Goal: Information Seeking & Learning: Learn about a topic

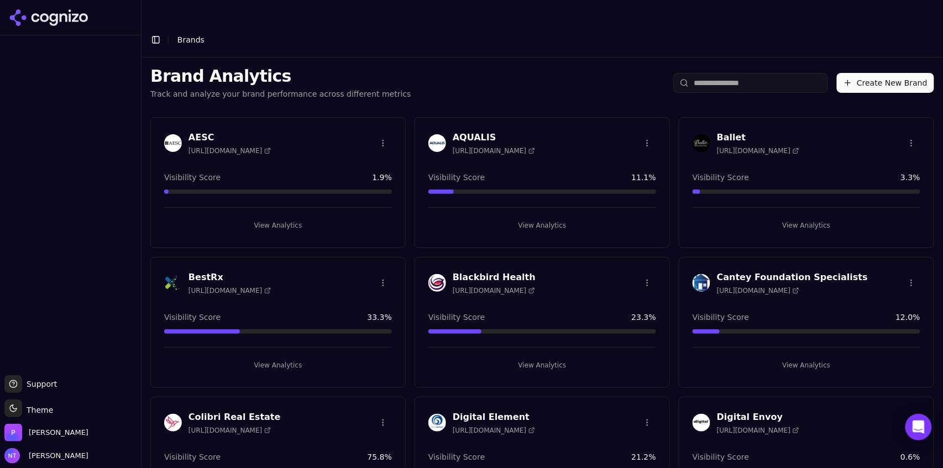
click at [526, 79] on div "Brand Analytics Track and analyze your brand performance across different metri…" at bounding box center [543, 83] width 802 height 51
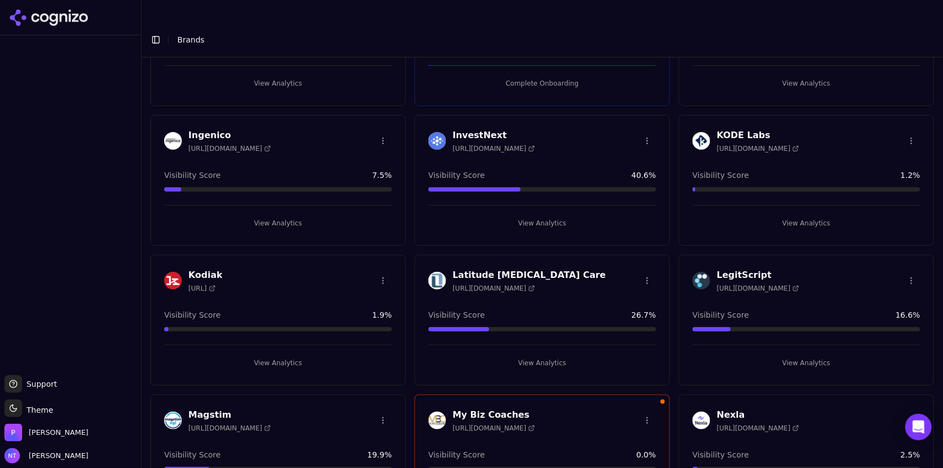
click at [773, 354] on button "View Analytics" at bounding box center [807, 363] width 228 height 18
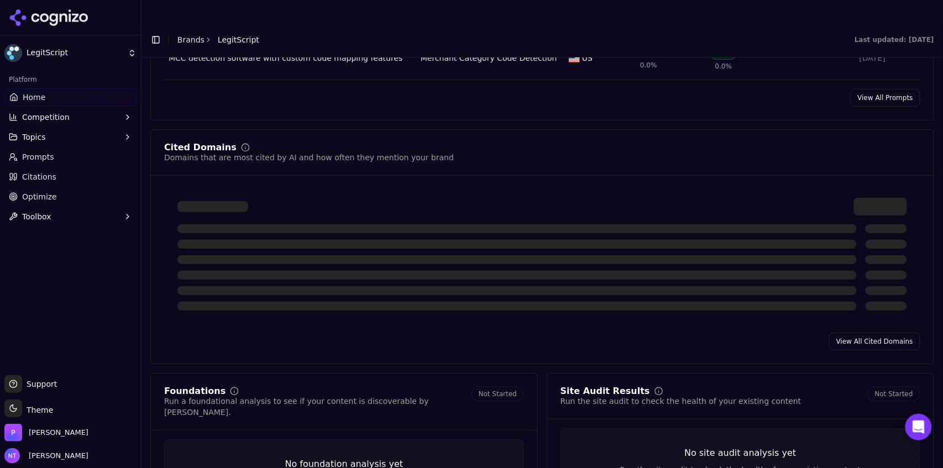
scroll to position [1088, 0]
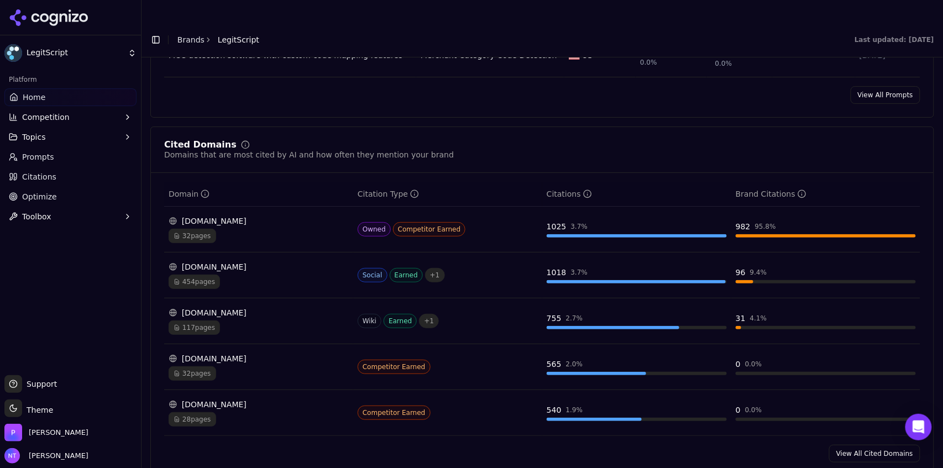
click at [873, 323] on td "31 4.1 %" at bounding box center [826, 322] width 189 height 46
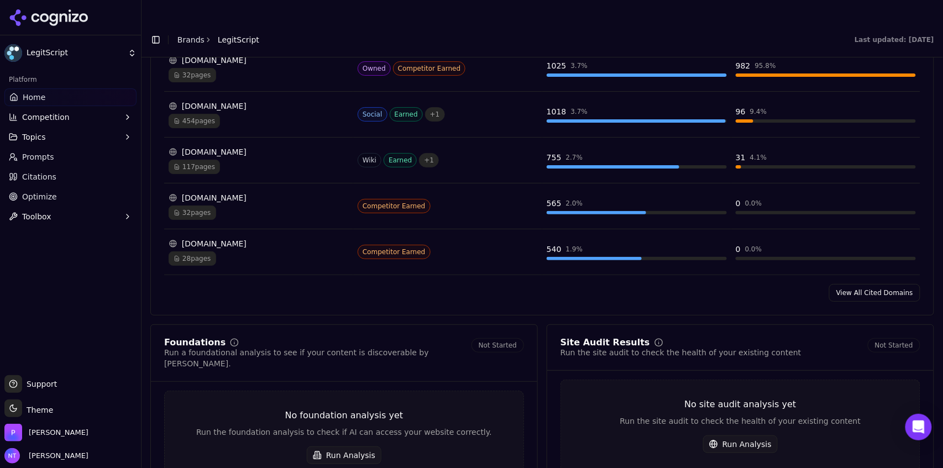
scroll to position [1261, 0]
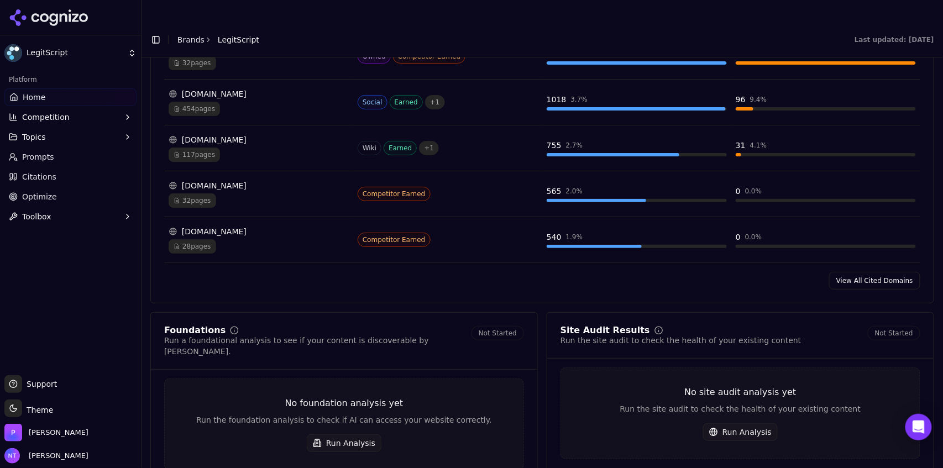
click at [876, 272] on link "View All Cited Domains" at bounding box center [874, 281] width 91 height 18
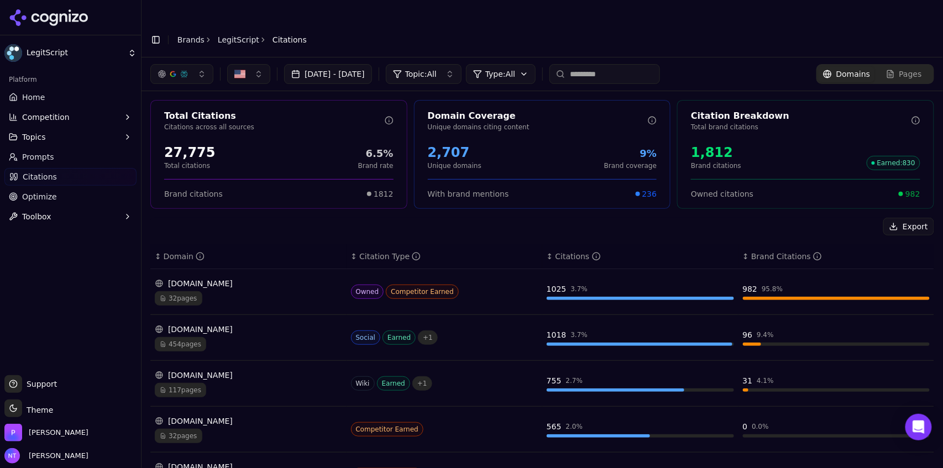
click at [288, 370] on div "[DOMAIN_NAME]" at bounding box center [248, 375] width 187 height 11
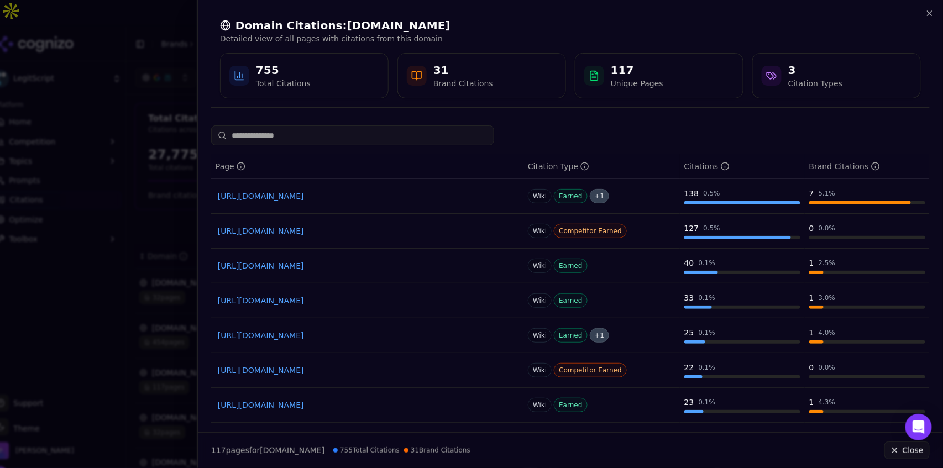
click at [369, 138] on input at bounding box center [352, 136] width 283 height 20
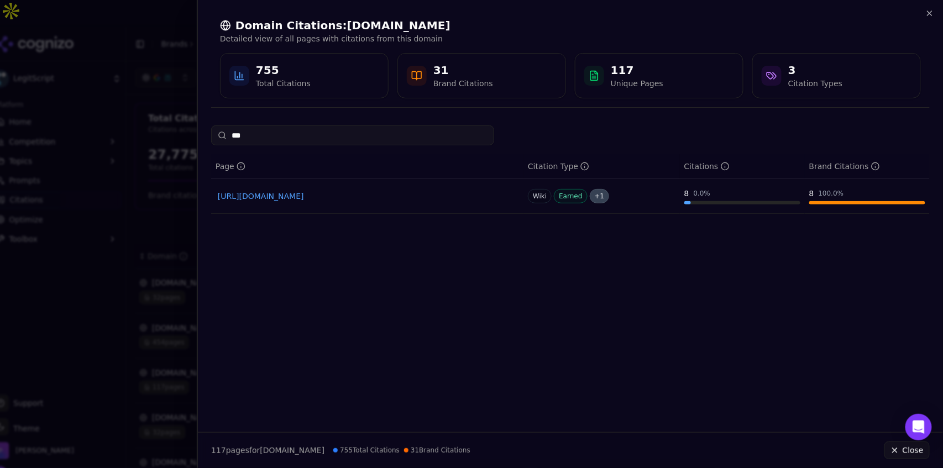
type input "****"
click at [360, 139] on input "****" at bounding box center [352, 136] width 283 height 20
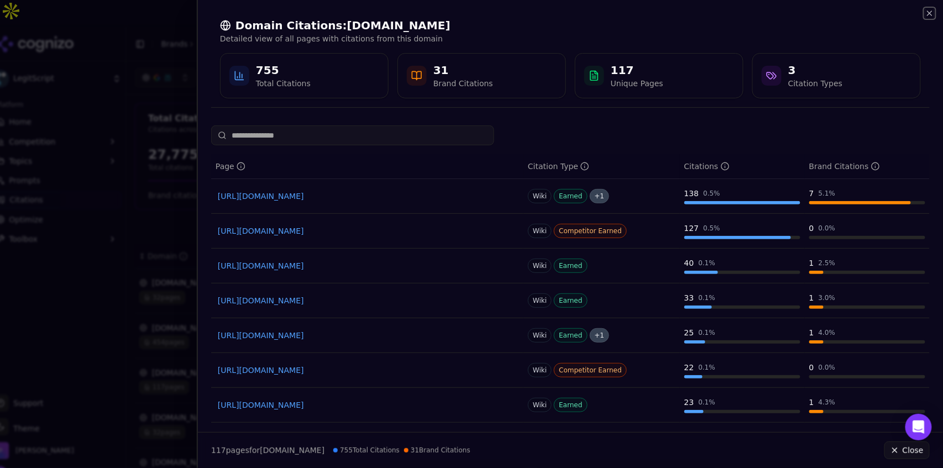
click at [931, 14] on icon "button" at bounding box center [930, 13] width 4 height 4
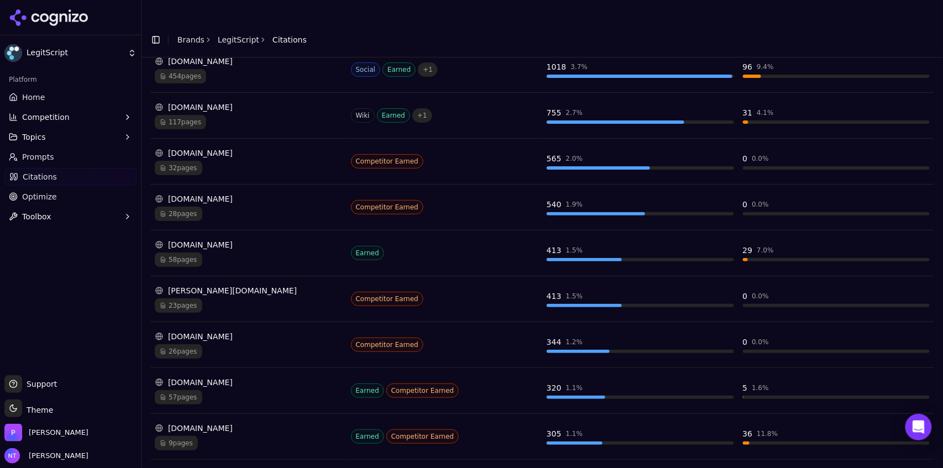
scroll to position [270, 0]
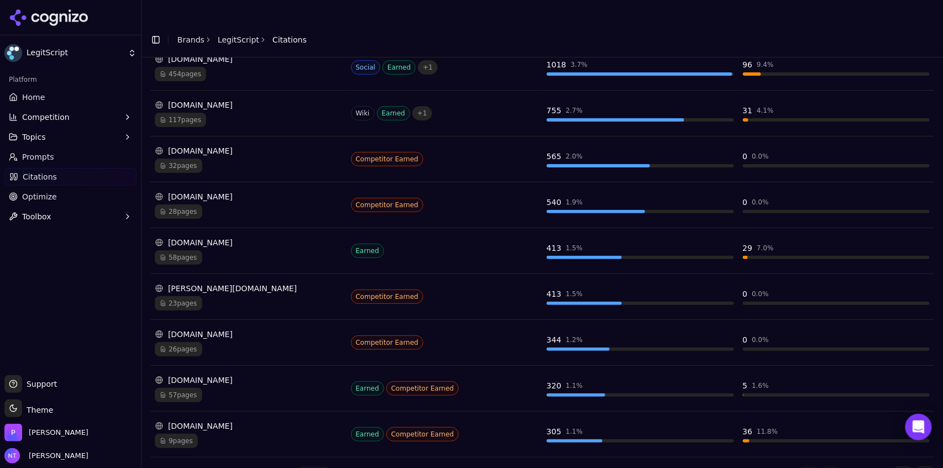
click at [284, 434] on div "9 pages" at bounding box center [248, 441] width 187 height 14
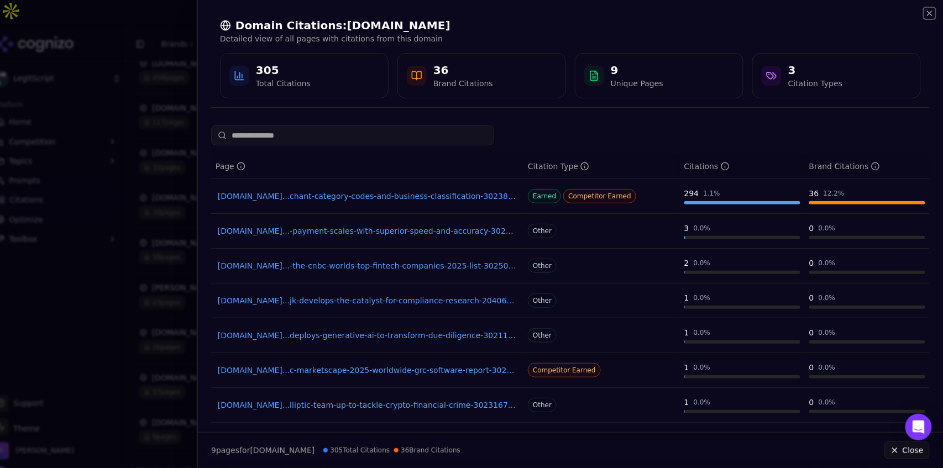
click at [929, 14] on icon "button" at bounding box center [930, 13] width 4 height 4
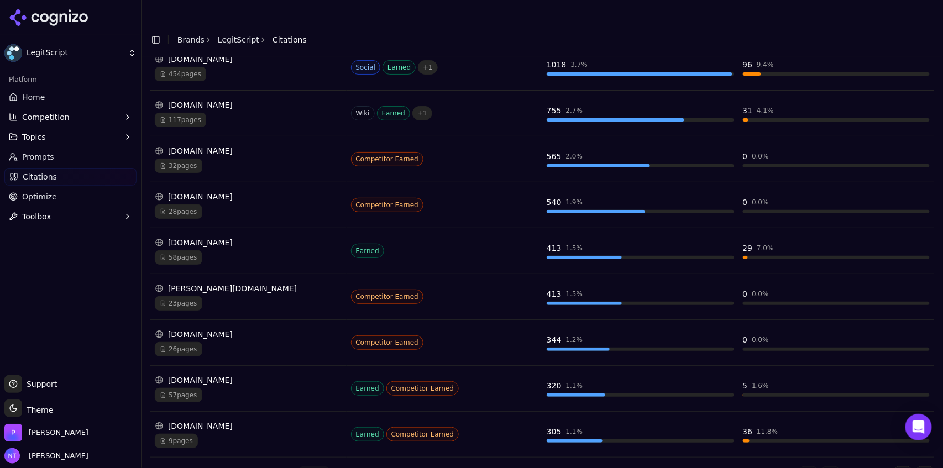
click at [897, 467] on button "Go to next page" at bounding box center [904, 476] width 18 height 18
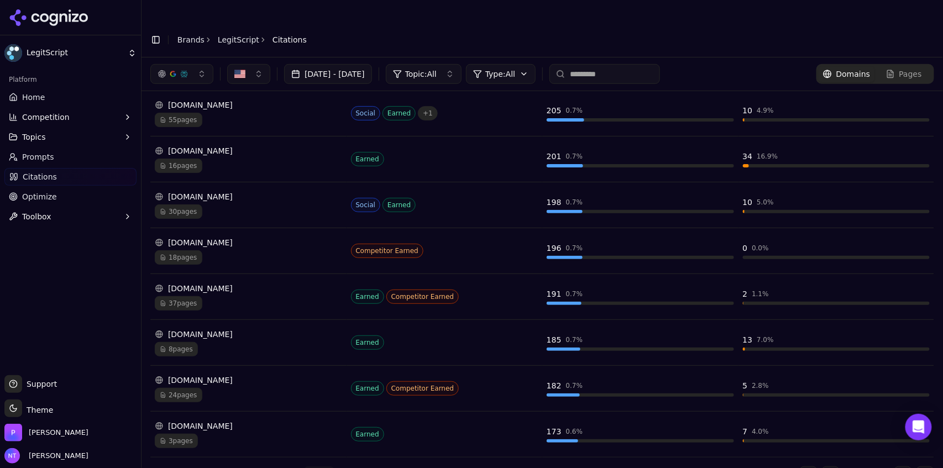
scroll to position [65, 0]
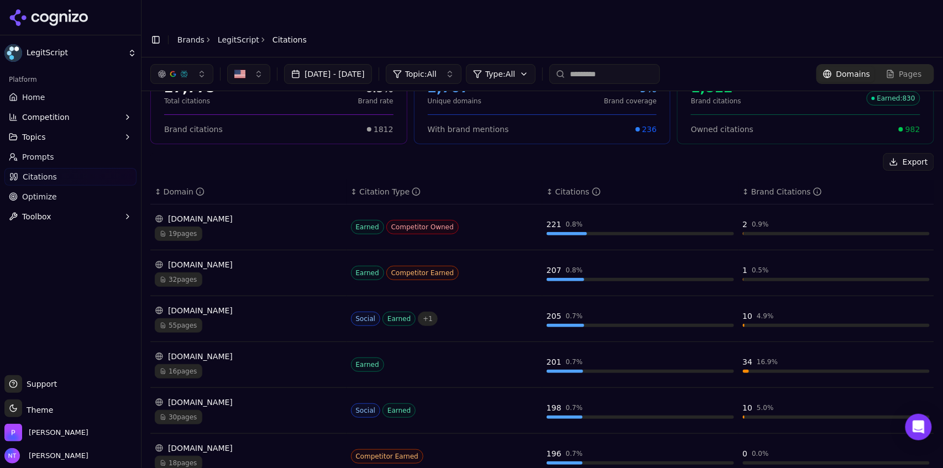
click at [279, 259] on div "[DOMAIN_NAME]" at bounding box center [248, 264] width 187 height 11
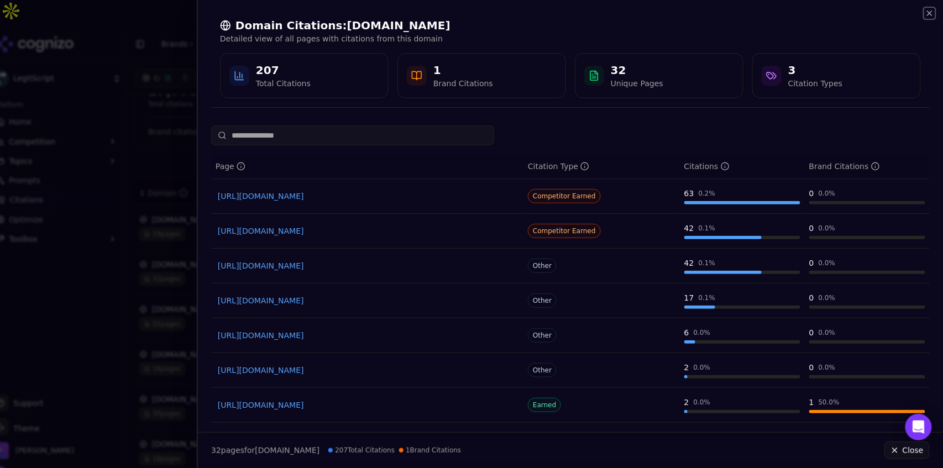
click at [932, 12] on icon "button" at bounding box center [930, 13] width 9 height 9
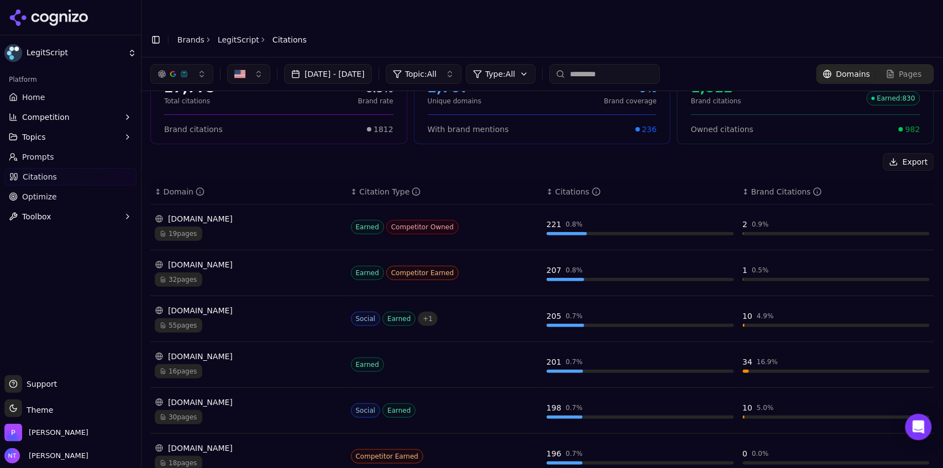
click at [200, 397] on div "[DOMAIN_NAME]" at bounding box center [248, 402] width 187 height 11
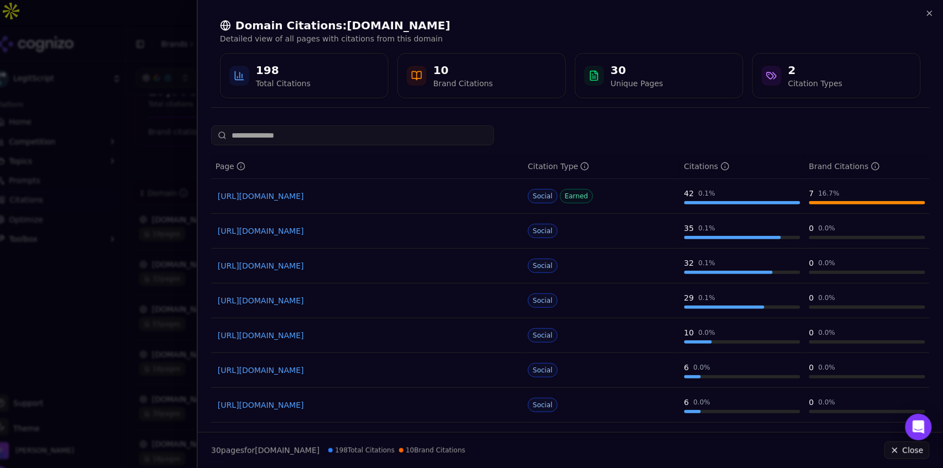
click at [930, 19] on div "Domain Citations: [DOMAIN_NAME] Detailed view of all pages with citations from …" at bounding box center [570, 58] width 719 height 98
click at [929, 12] on icon "button" at bounding box center [930, 13] width 4 height 4
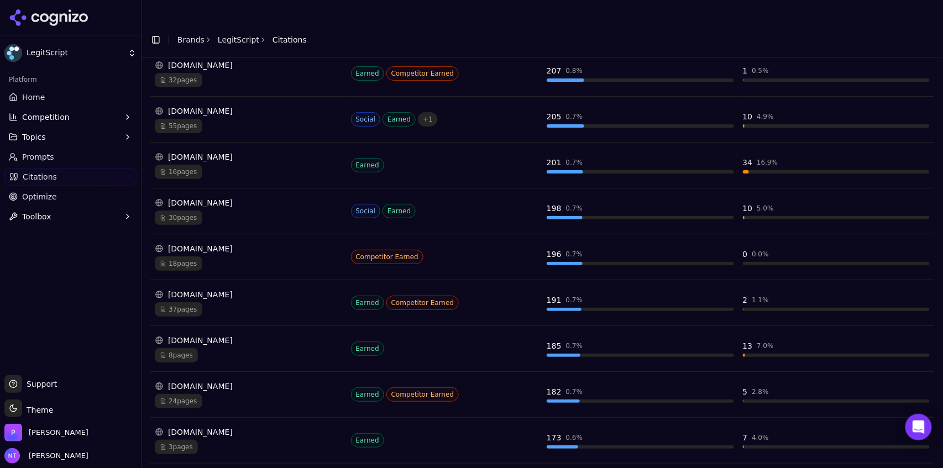
scroll to position [270, 0]
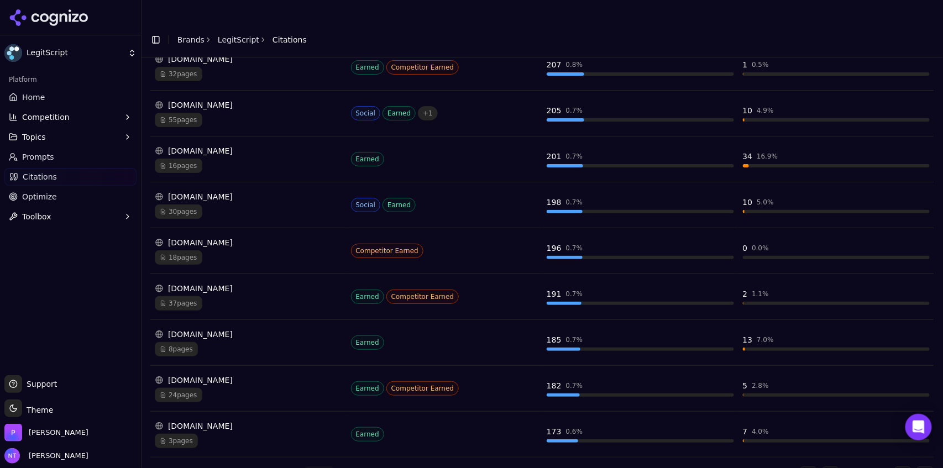
click at [231, 296] on div "37 pages" at bounding box center [248, 303] width 187 height 14
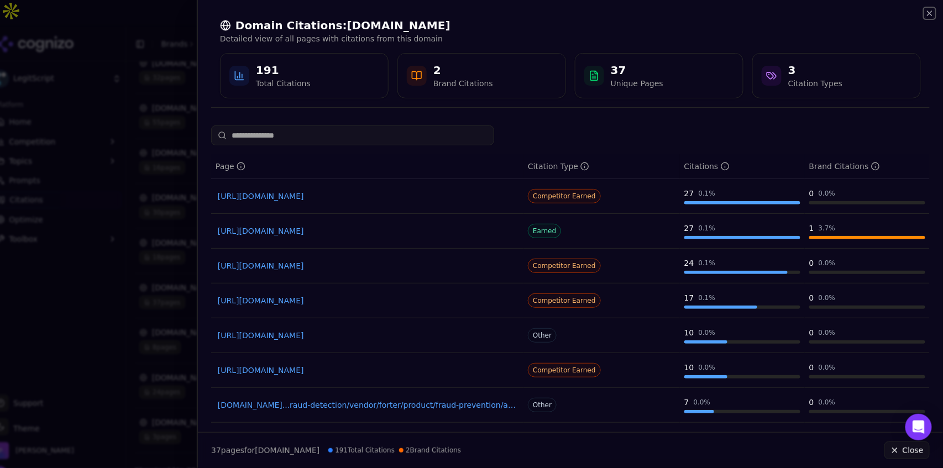
click at [929, 12] on icon "button" at bounding box center [930, 13] width 4 height 4
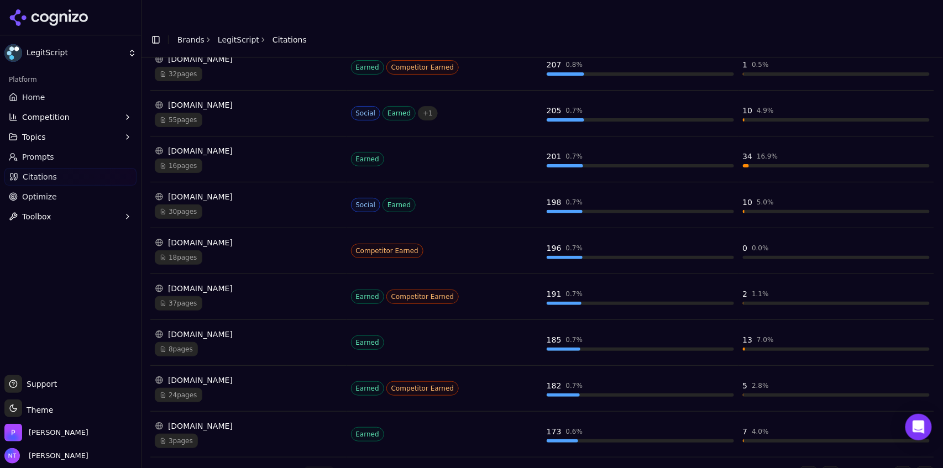
click at [185, 35] on link "Brands" at bounding box center [191, 39] width 27 height 9
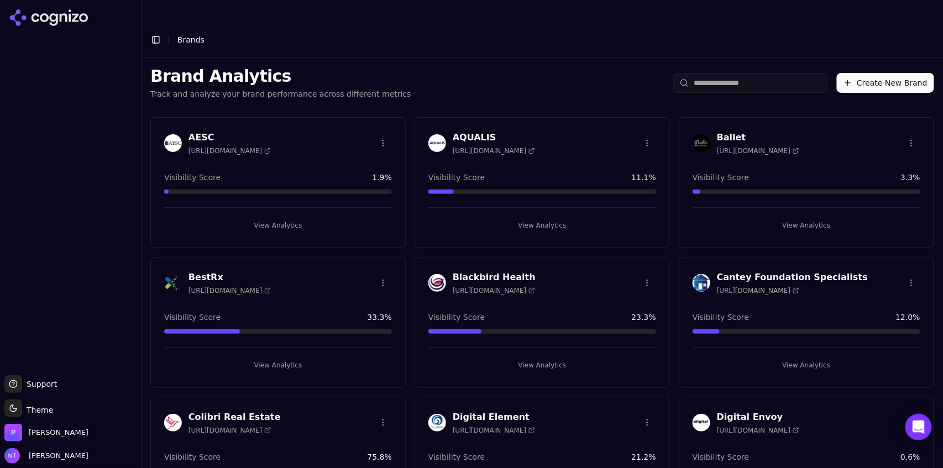
scroll to position [265, 0]
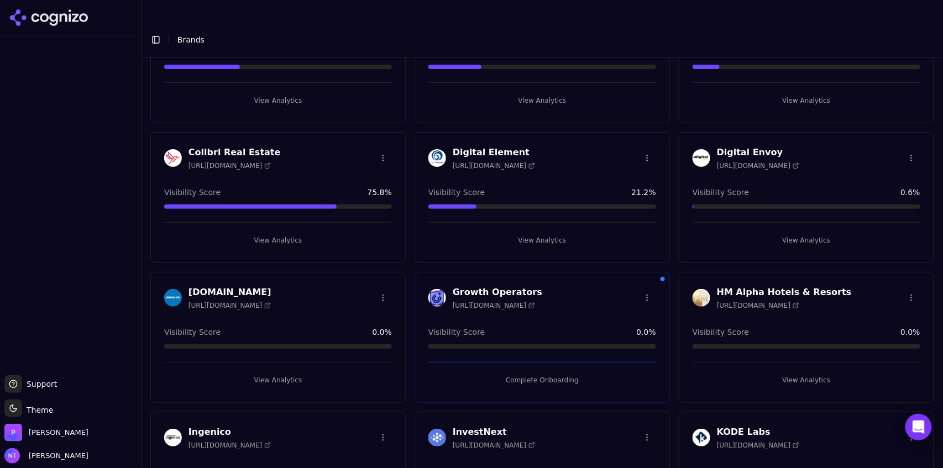
click at [531, 232] on button "View Analytics" at bounding box center [543, 241] width 228 height 18
